Goal: Information Seeking & Learning: Find contact information

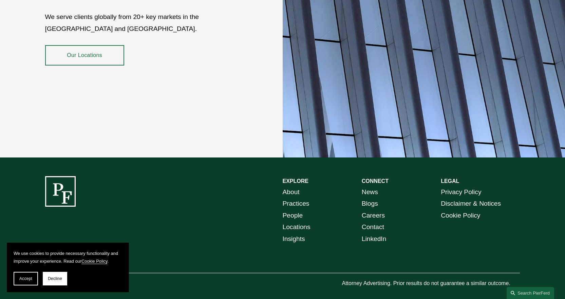
scroll to position [1225, 0]
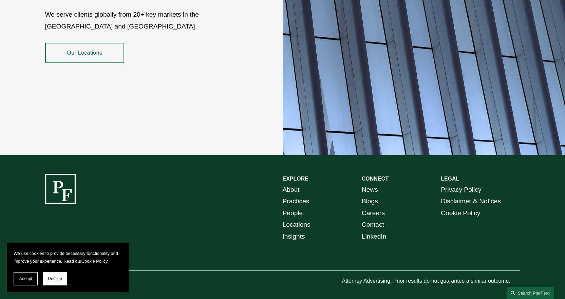
click at [100, 43] on link "Our Locations" at bounding box center [84, 53] width 79 height 20
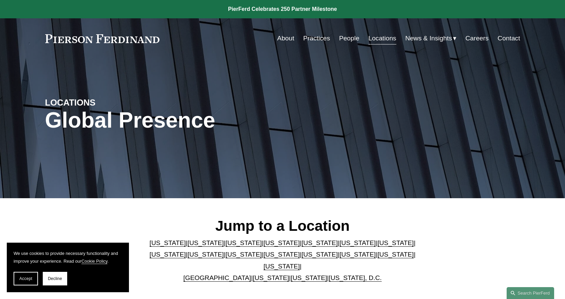
scroll to position [170, 0]
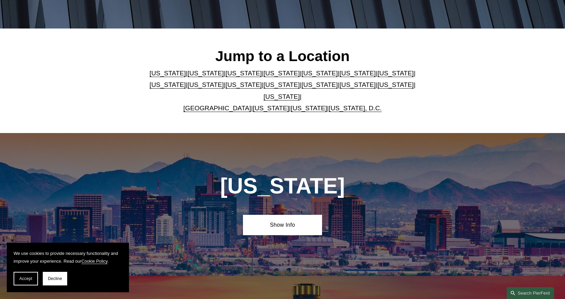
click at [262, 104] on link "[US_STATE]" at bounding box center [271, 107] width 36 height 7
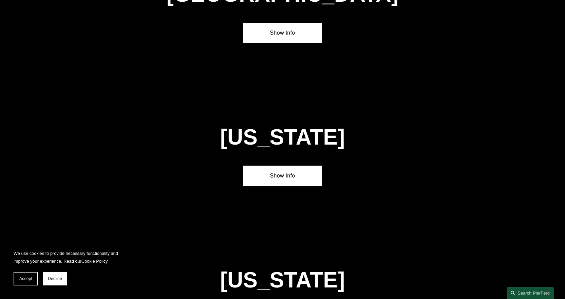
scroll to position [2584, 0]
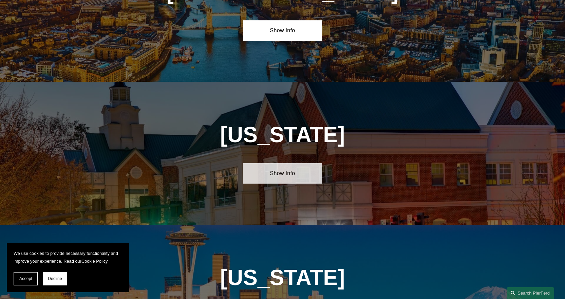
click at [273, 163] on link "Show Info" at bounding box center [282, 173] width 79 height 20
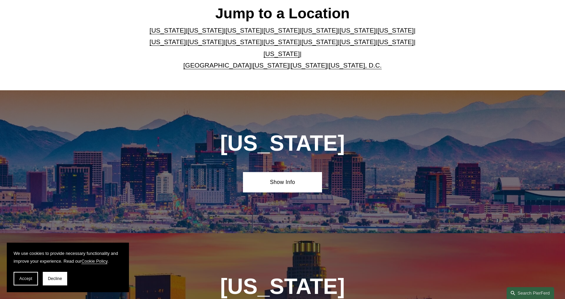
scroll to position [170, 0]
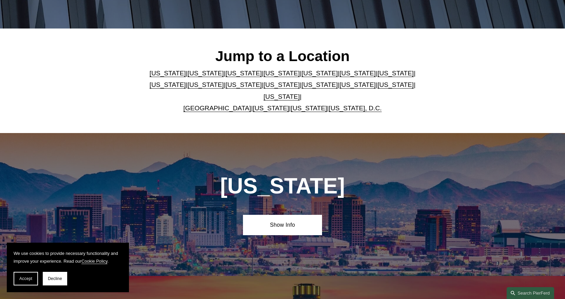
click at [334, 104] on link "Washington, D.C." at bounding box center [355, 107] width 53 height 7
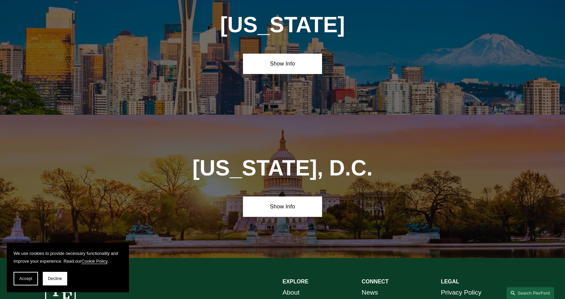
scroll to position [2983, 0]
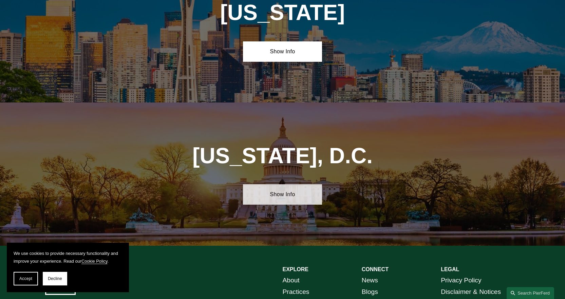
click at [292, 184] on link "Show Info" at bounding box center [282, 194] width 79 height 20
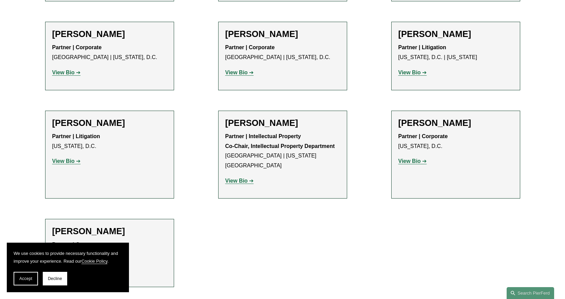
scroll to position [746, 0]
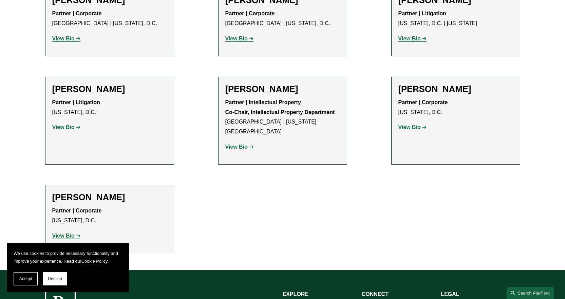
click at [73, 124] on strong "View Bio" at bounding box center [63, 127] width 22 height 6
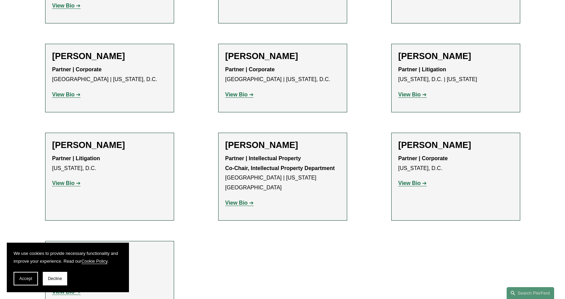
scroll to position [679, 0]
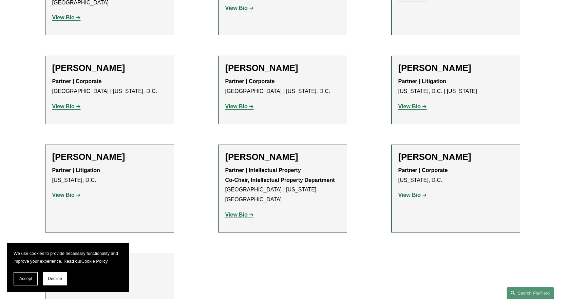
click at [419, 103] on strong "View Bio" at bounding box center [409, 106] width 22 height 6
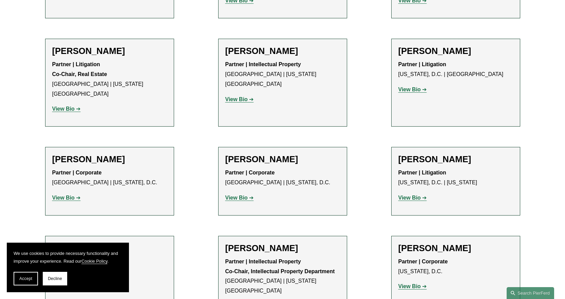
scroll to position [577, 0]
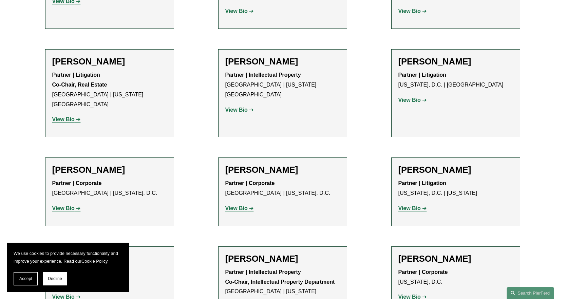
click at [411, 97] on strong "View Bio" at bounding box center [409, 100] width 22 height 6
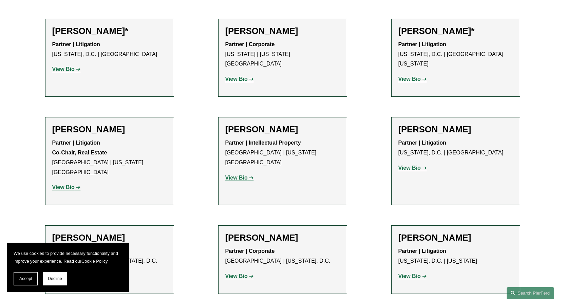
scroll to position [441, 0]
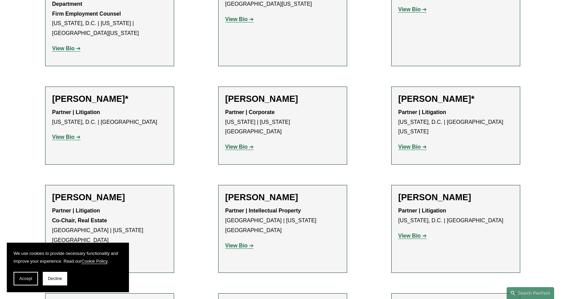
click at [416, 144] on strong "View Bio" at bounding box center [409, 147] width 22 height 6
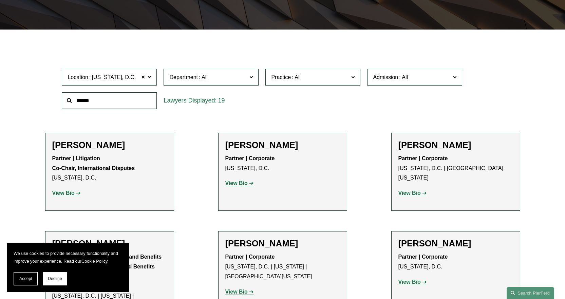
scroll to position [102, 0]
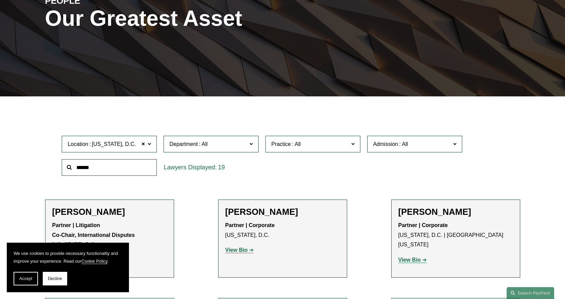
click at [147, 142] on label "Location Washington, D.C." at bounding box center [109, 144] width 95 height 17
drag, startPoint x: 14, startPoint y: 281, endPoint x: 23, endPoint y: 276, distance: 10.2
click at [16, 279] on button "Accept" at bounding box center [26, 279] width 24 height 14
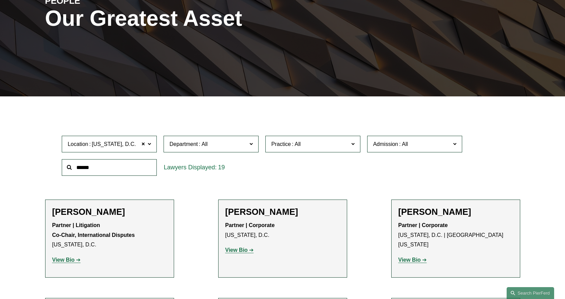
click at [0, 0] on link "Wilmington" at bounding box center [0, 0] width 0 height 0
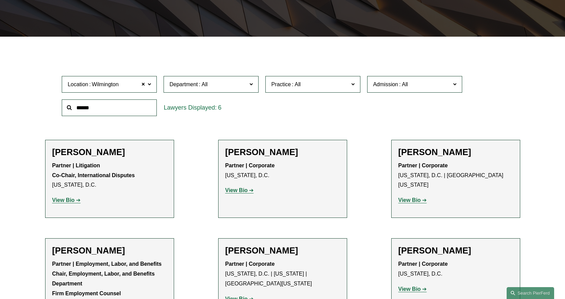
scroll to position [170, 0]
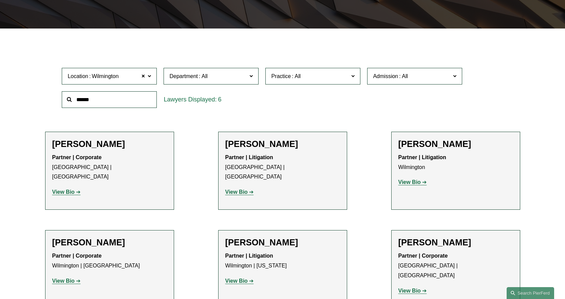
click at [419, 184] on strong "View Bio" at bounding box center [409, 182] width 22 height 6
click at [231, 189] on strong "View Bio" at bounding box center [236, 192] width 22 height 6
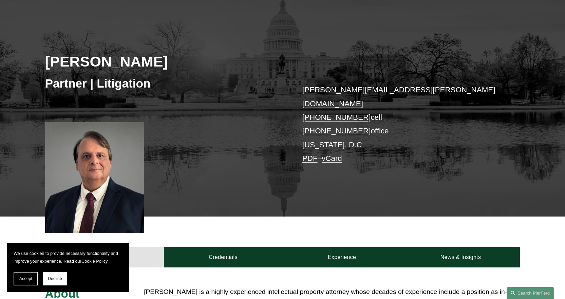
scroll to position [136, 0]
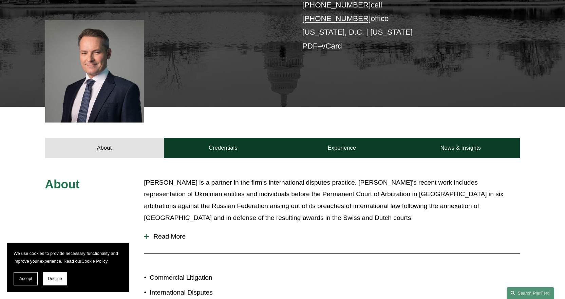
scroll to position [204, 0]
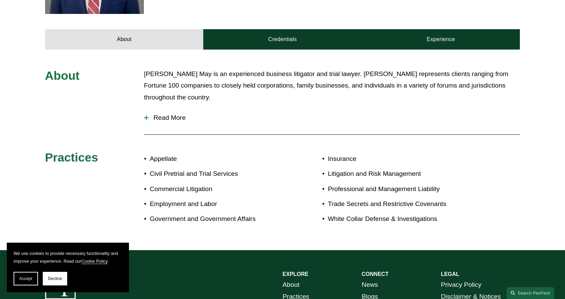
scroll to position [237, 0]
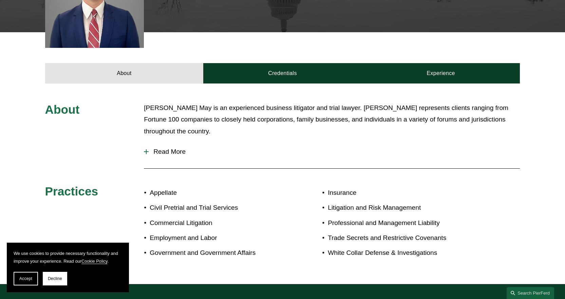
click at [146, 153] on div at bounding box center [146, 151] width 1 height 5
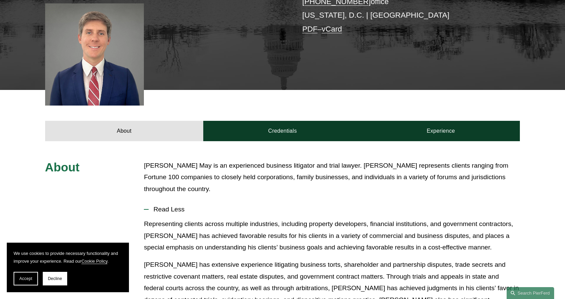
scroll to position [101, 0]
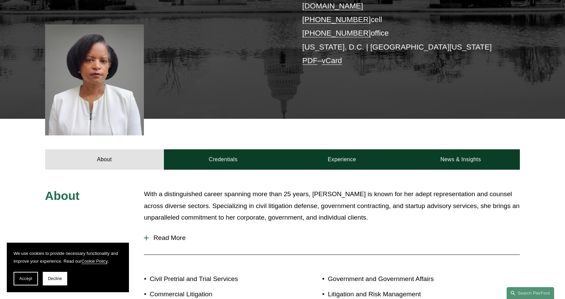
scroll to position [170, 0]
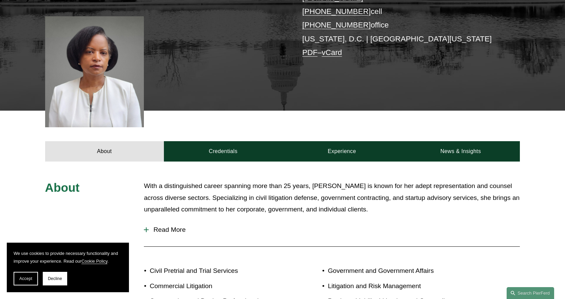
click at [146, 227] on div at bounding box center [146, 229] width 1 height 5
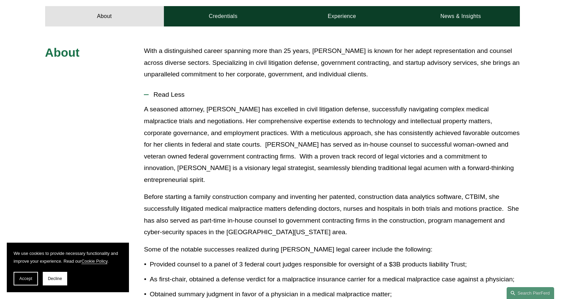
scroll to position [305, 0]
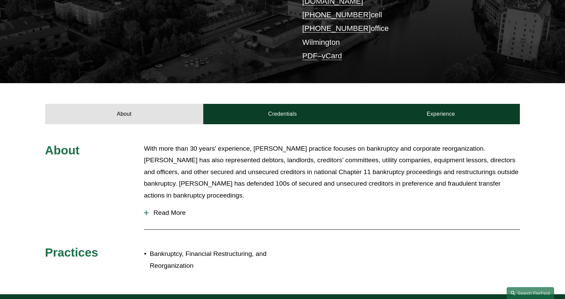
scroll to position [204, 0]
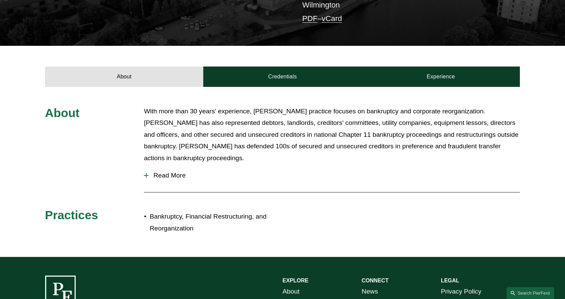
click at [146, 173] on div at bounding box center [146, 175] width 1 height 5
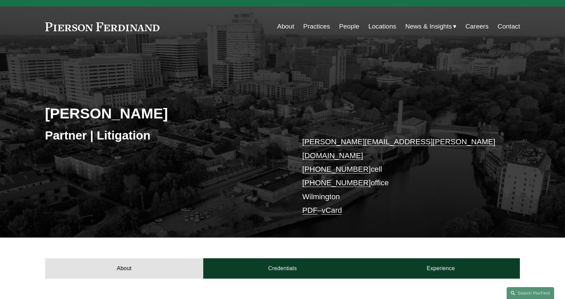
scroll to position [0, 0]
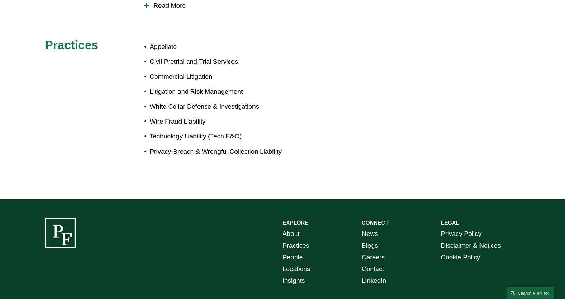
scroll to position [407, 0]
